Goal: Transaction & Acquisition: Purchase product/service

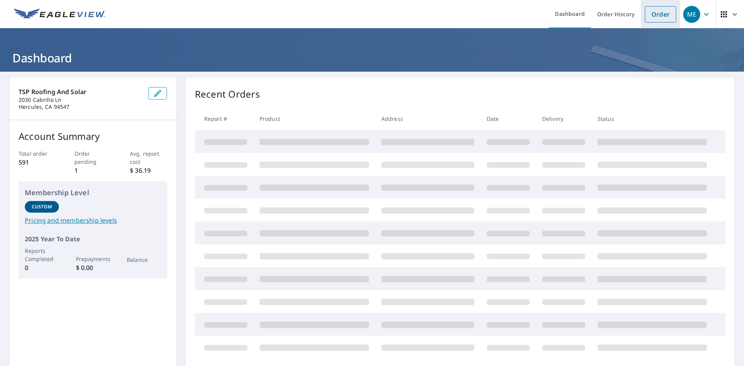
click at [647, 16] on link "Order" at bounding box center [660, 14] width 31 height 16
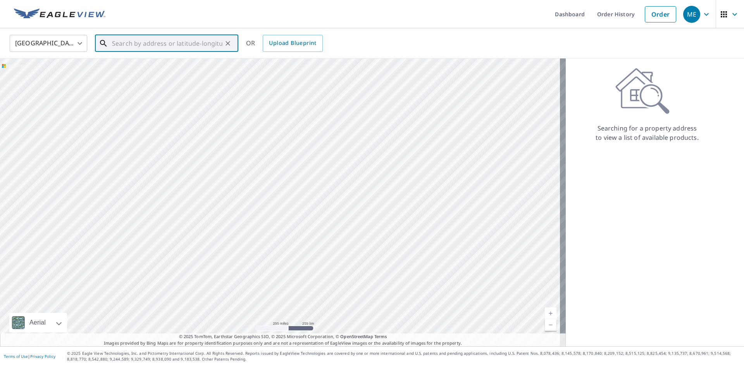
click at [186, 41] on input "text" at bounding box center [167, 44] width 110 height 22
paste input "[STREET_ADDRESS][PERSON_NAME]"
click at [148, 71] on p "[PERSON_NAME][GEOGRAPHIC_DATA]" at bounding box center [171, 75] width 122 height 8
type input "[STREET_ADDRESS][PERSON_NAME]"
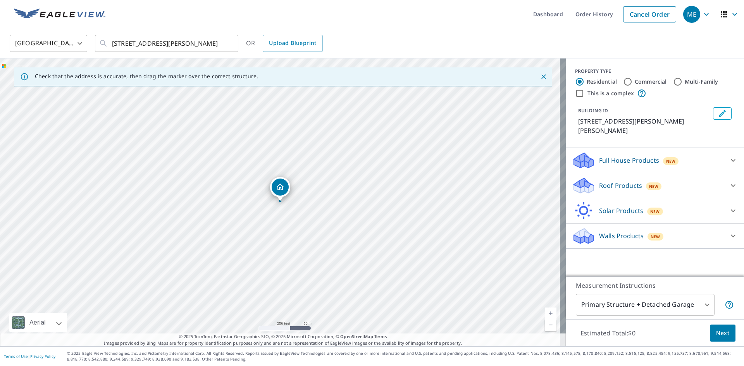
click at [280, 185] on icon "Dropped pin, building 1, Residential property, 6638 Waverly Rd Martinez, CA 945…" at bounding box center [280, 187] width 8 height 7
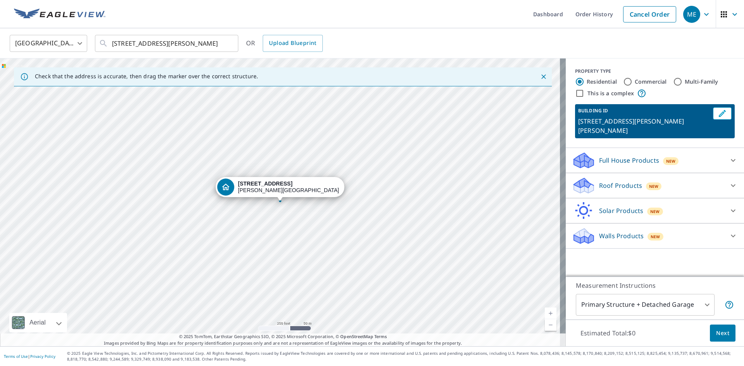
click at [279, 201] on div at bounding box center [280, 200] width 3 height 3
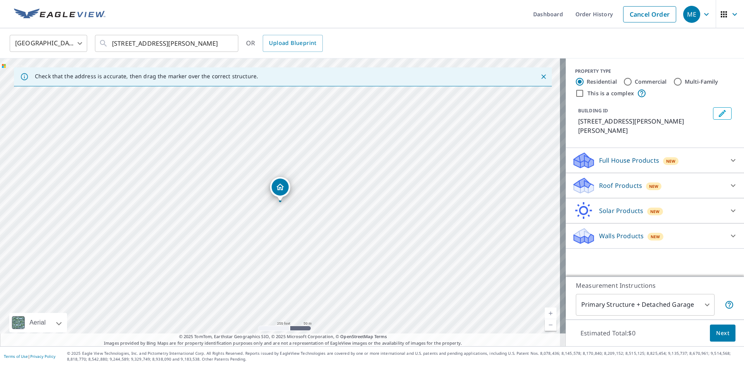
click at [279, 201] on div at bounding box center [280, 200] width 3 height 3
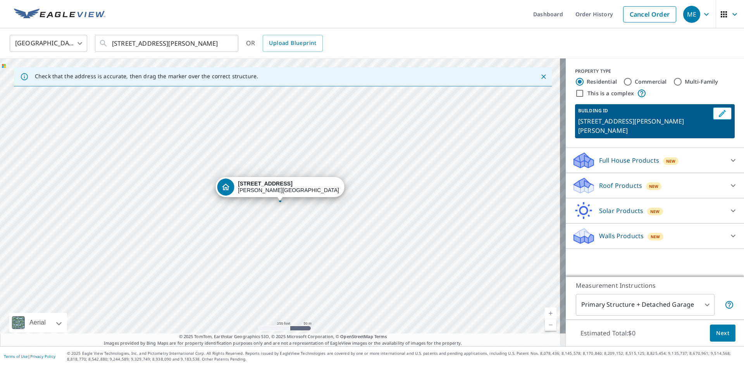
click at [628, 181] on p "Roof Products" at bounding box center [620, 185] width 43 height 9
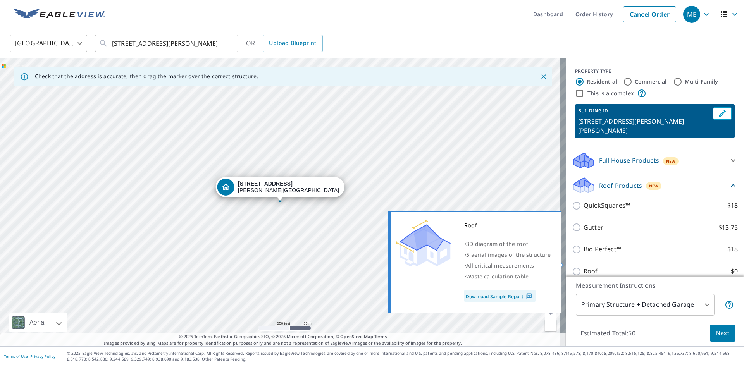
click at [572, 267] on input "Roof $0" at bounding box center [578, 271] width 12 height 9
checkbox input "true"
type input "3"
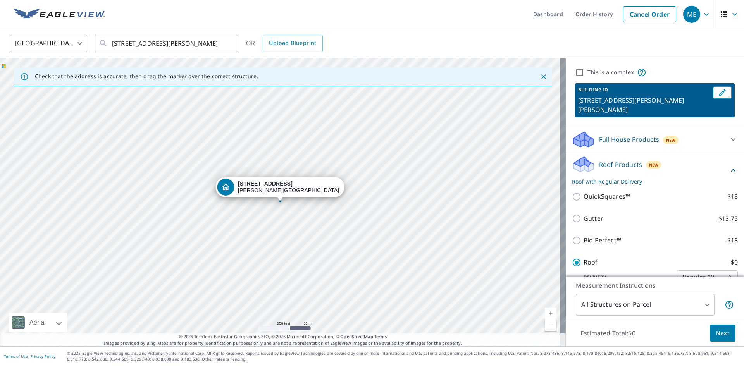
click at [720, 337] on span "Next" at bounding box center [722, 333] width 13 height 10
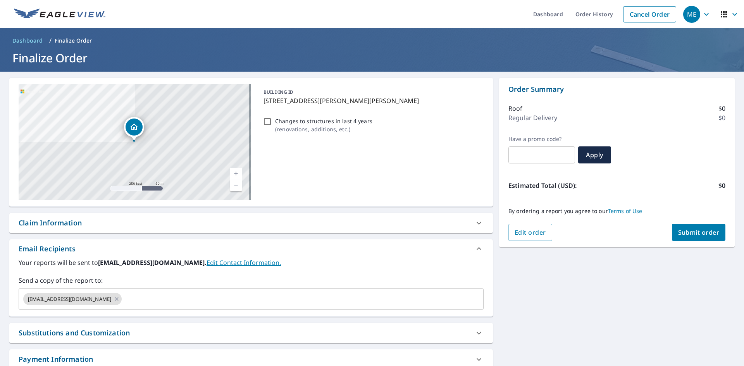
click at [698, 232] on span "Submit order" at bounding box center [698, 232] width 41 height 9
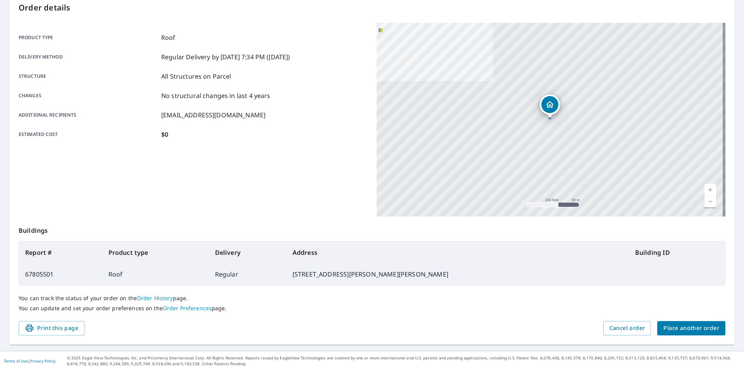
scroll to position [90, 0]
